Goal: Transaction & Acquisition: Download file/media

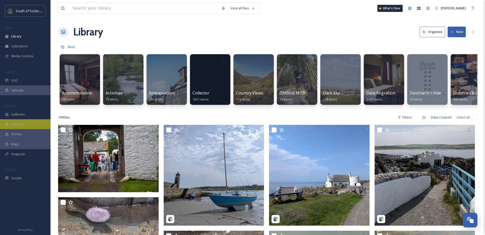
click at [21, 123] on span "Embeds" at bounding box center [17, 124] width 12 height 5
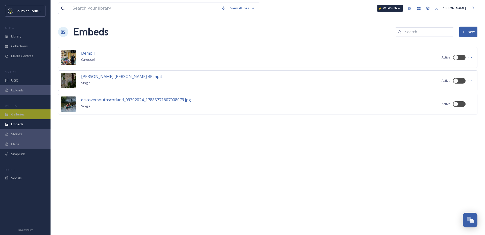
click at [22, 112] on span "Galleries" at bounding box center [18, 114] width 14 height 5
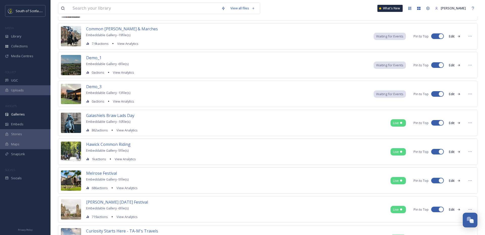
scroll to position [63, 0]
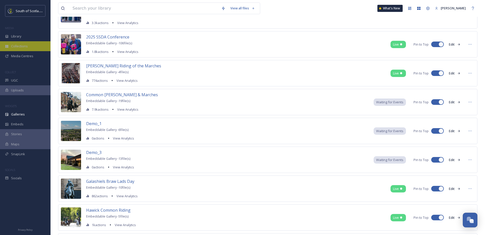
click at [25, 42] on div "Collections" at bounding box center [25, 46] width 51 height 10
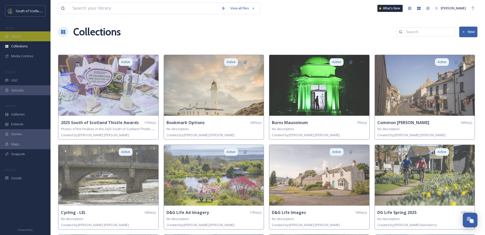
click at [22, 38] on div "Library" at bounding box center [25, 36] width 51 height 10
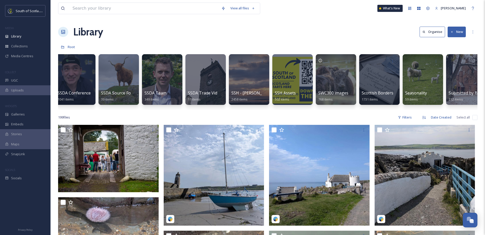
scroll to position [0, 1223]
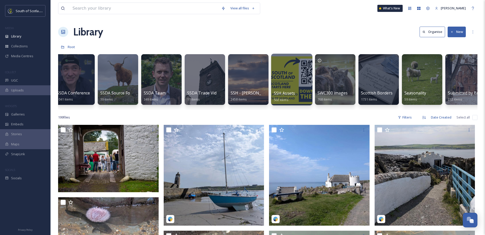
click at [288, 83] on div at bounding box center [291, 80] width 41 height 52
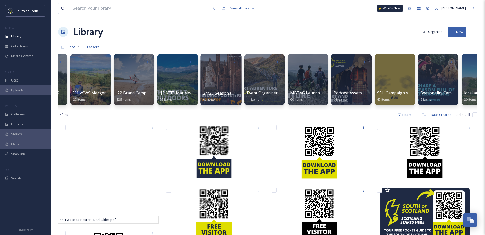
scroll to position [0, 189]
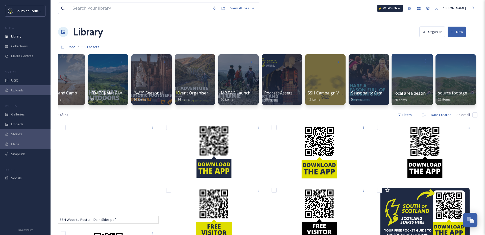
click at [404, 80] on div at bounding box center [412, 80] width 41 height 52
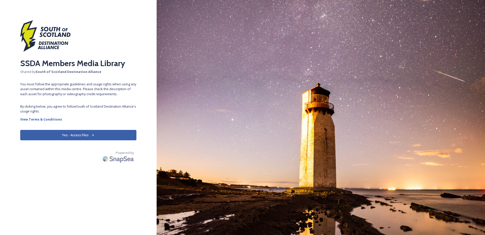
click at [76, 132] on button "Yes - Access Files" at bounding box center [78, 135] width 116 height 10
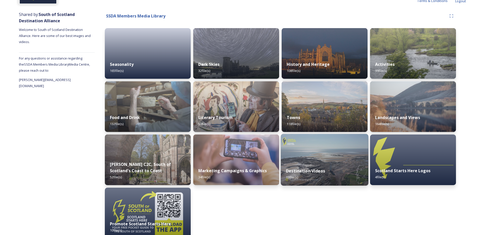
scroll to position [61, 0]
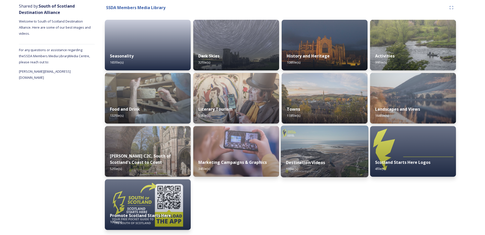
click at [301, 156] on div "Destination Videos 13 file(s)" at bounding box center [325, 165] width 88 height 23
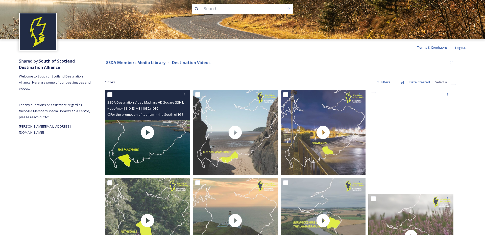
scroll to position [13, 0]
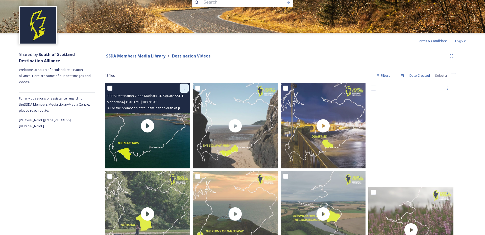
click at [184, 88] on icon at bounding box center [184, 88] width 4 height 4
click at [177, 109] on span "Download" at bounding box center [178, 108] width 15 height 5
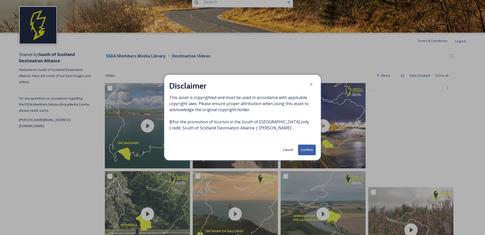
click at [308, 148] on button "Confirm" at bounding box center [307, 149] width 18 height 10
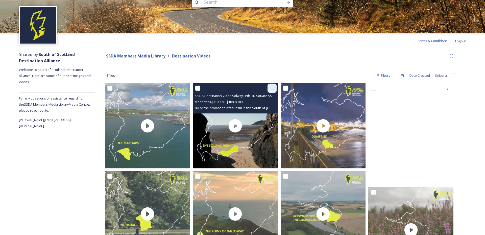
click at [272, 88] on icon at bounding box center [272, 88] width 4 height 4
click at [269, 109] on span "Download" at bounding box center [266, 108] width 15 height 5
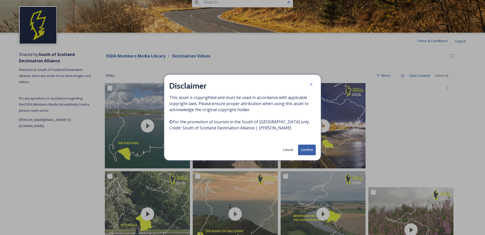
click at [311, 149] on button "Confirm" at bounding box center [307, 149] width 18 height 10
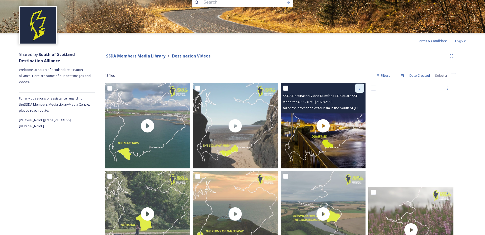
click at [360, 88] on icon at bounding box center [360, 88] width 4 height 4
click at [361, 107] on span "Download" at bounding box center [353, 108] width 15 height 5
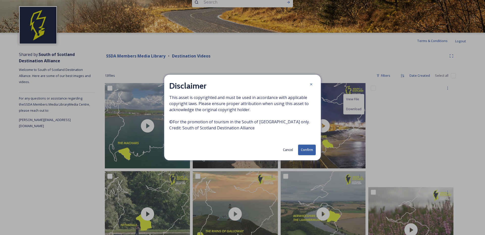
click at [306, 147] on button "Confirm" at bounding box center [307, 149] width 18 height 10
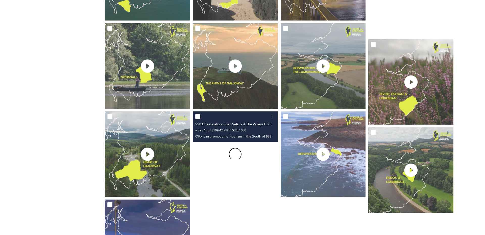
scroll to position [159, 0]
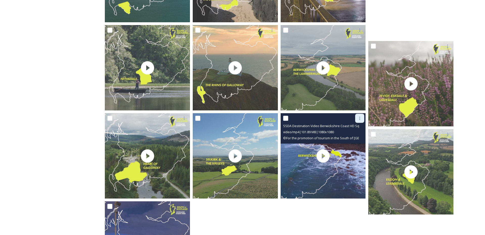
click at [360, 117] on icon at bounding box center [360, 118] width 4 height 4
click at [356, 139] on span "Download" at bounding box center [353, 138] width 15 height 5
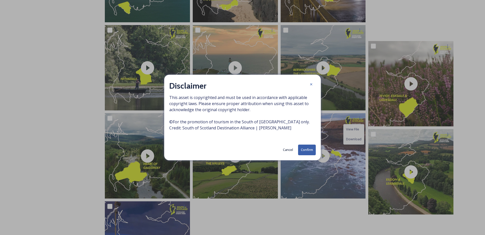
click at [308, 148] on button "Confirm" at bounding box center [307, 149] width 18 height 10
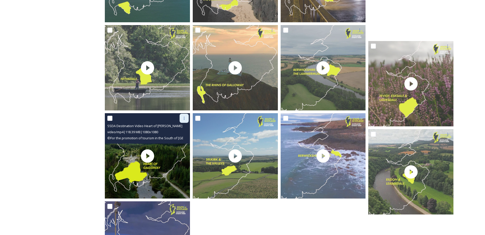
click at [187, 116] on div at bounding box center [184, 117] width 9 height 9
click at [181, 141] on span "Download" at bounding box center [178, 138] width 15 height 5
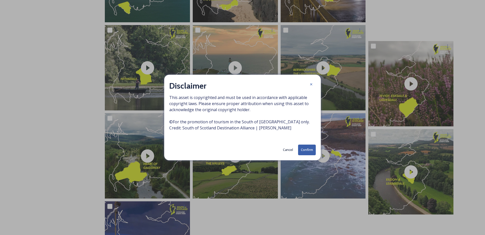
click at [311, 147] on button "Confirm" at bounding box center [307, 149] width 18 height 10
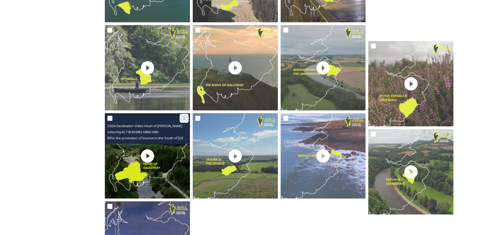
click at [184, 121] on div at bounding box center [184, 117] width 9 height 9
click at [180, 140] on span "Download" at bounding box center [178, 138] width 15 height 5
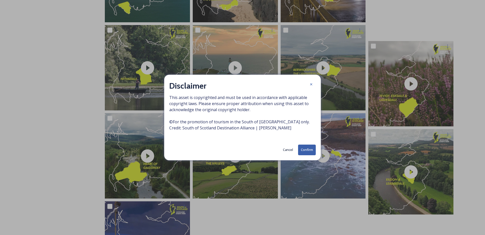
click at [307, 150] on button "Confirm" at bounding box center [307, 149] width 18 height 10
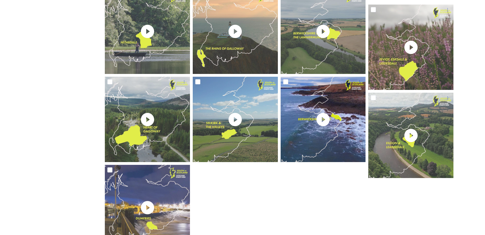
scroll to position [212, 0]
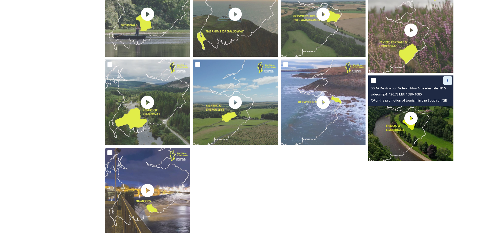
click at [447, 80] on icon at bounding box center [448, 80] width 4 height 4
click at [446, 101] on span "Download" at bounding box center [441, 101] width 15 height 5
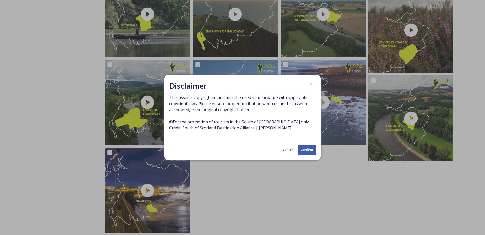
click at [306, 149] on button "Confirm" at bounding box center [307, 149] width 18 height 10
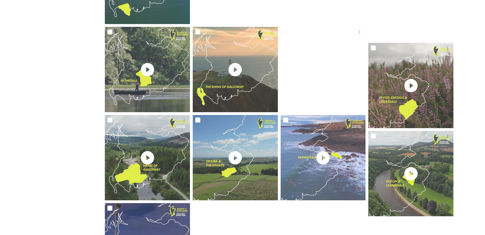
scroll to position [57, 0]
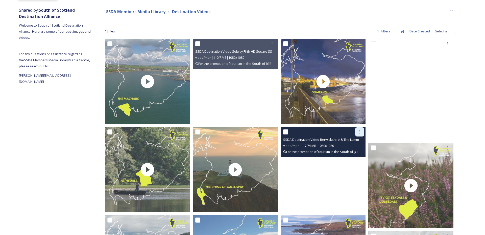
click at [363, 131] on div at bounding box center [359, 131] width 9 height 9
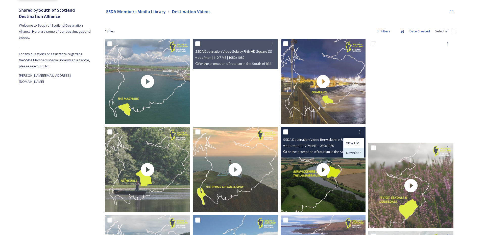
click at [353, 152] on span "Download" at bounding box center [353, 152] width 15 height 5
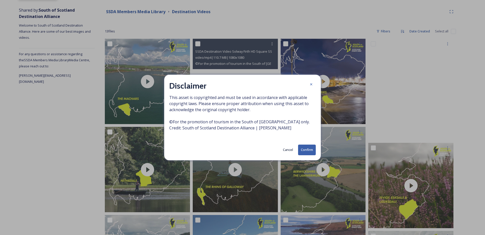
click at [308, 150] on button "Confirm" at bounding box center [307, 149] width 18 height 10
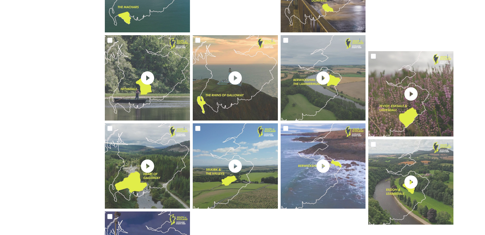
scroll to position [165, 0]
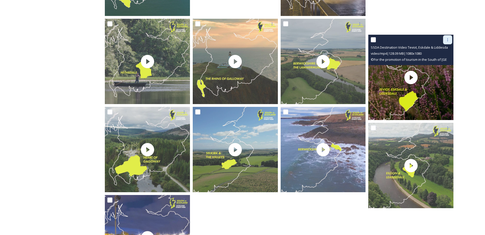
click at [448, 38] on icon at bounding box center [448, 39] width 1 height 3
click at [446, 59] on span "Download" at bounding box center [441, 60] width 15 height 5
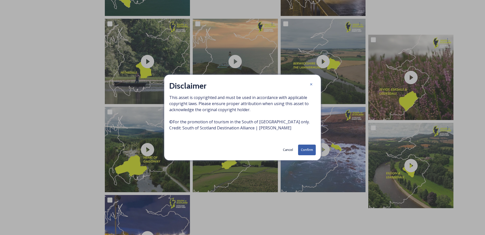
click at [297, 149] on div "Cancel Confirm" at bounding box center [242, 149] width 147 height 10
click at [305, 149] on button "Confirm" at bounding box center [307, 149] width 18 height 10
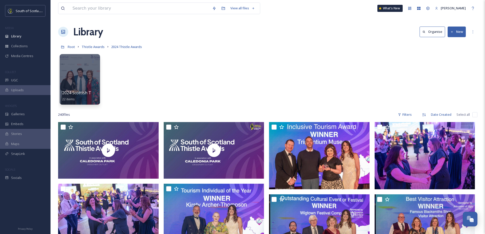
scroll to position [359, 0]
